Goal: Transaction & Acquisition: Purchase product/service

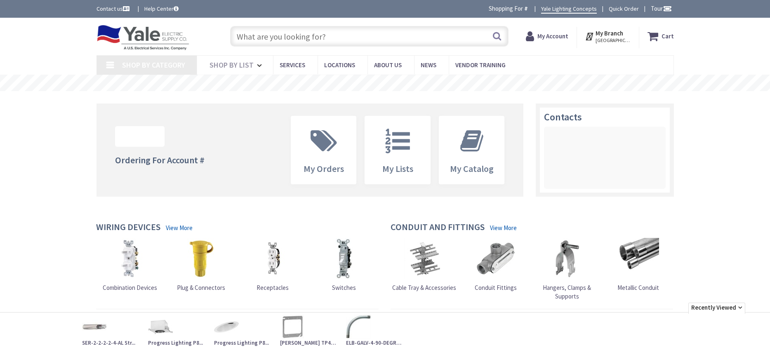
click at [249, 37] on input "text" at bounding box center [369, 36] width 278 height 21
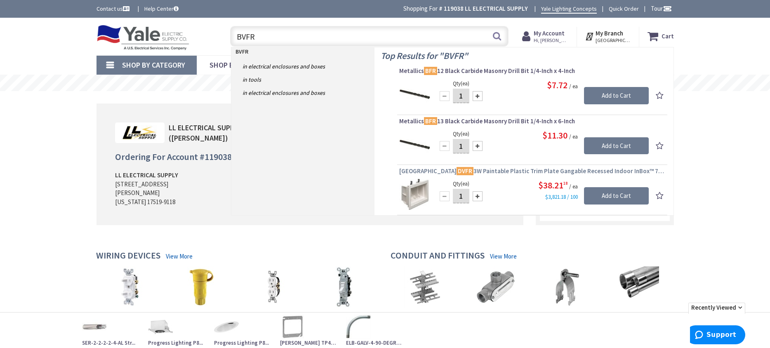
type input "BVFR"
click at [479, 173] on span "Arlington DVFR 3W Paintable Plastic Trim Plate Gangable Recessed Indoor InBox™ …" at bounding box center [532, 171] width 266 height 8
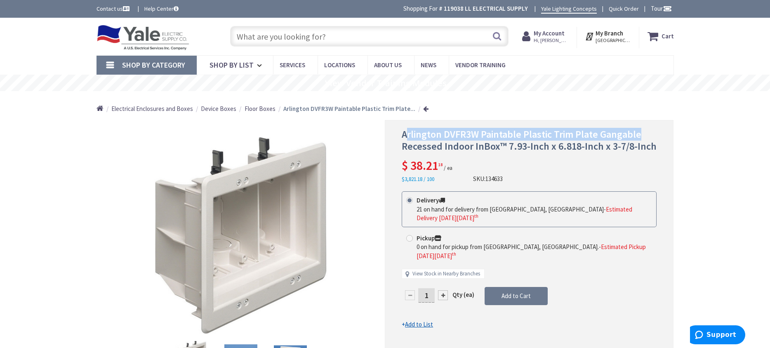
drag, startPoint x: 442, startPoint y: 132, endPoint x: 661, endPoint y: 136, distance: 219.0
click at [665, 136] on div "Arlington DVFR3W Paintable Plastic Trim Plate Gangable Recessed Indoor InBox™ 7…" at bounding box center [529, 262] width 289 height 284
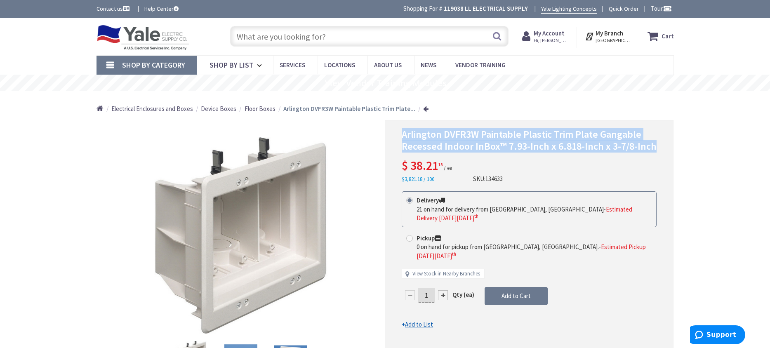
drag, startPoint x: 402, startPoint y: 134, endPoint x: 634, endPoint y: 142, distance: 233.1
click at [672, 148] on div "Arlington DVFR3W Paintable Plastic Trim Plate Gangable Recessed Indoor InBox™ 7…" at bounding box center [529, 262] width 289 height 284
copy span "Arlington DVFR3W Paintable Plastic Trim Plate Gangable Recessed Indoor InBox™ 7…"
